Goal: Task Accomplishment & Management: Manage account settings

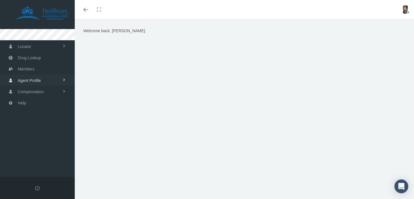
click at [37, 82] on span "Agent Profile" at bounding box center [29, 80] width 23 height 11
click at [30, 93] on link "View" at bounding box center [37, 92] width 75 height 10
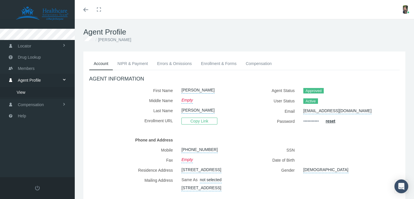
click at [177, 63] on link "Errors & Omissions" at bounding box center [174, 63] width 44 height 13
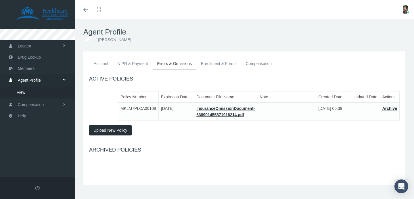
click at [140, 65] on link "NIPR & Payment" at bounding box center [133, 63] width 40 height 13
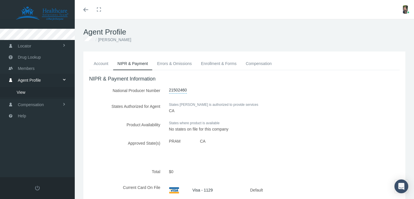
click at [224, 52] on div "Account NIPR & Payment Errors & Omissions Enrollment & Forms Compensation AGENT…" at bounding box center [244, 159] width 322 height 217
